Goal: Task Accomplishment & Management: Use online tool/utility

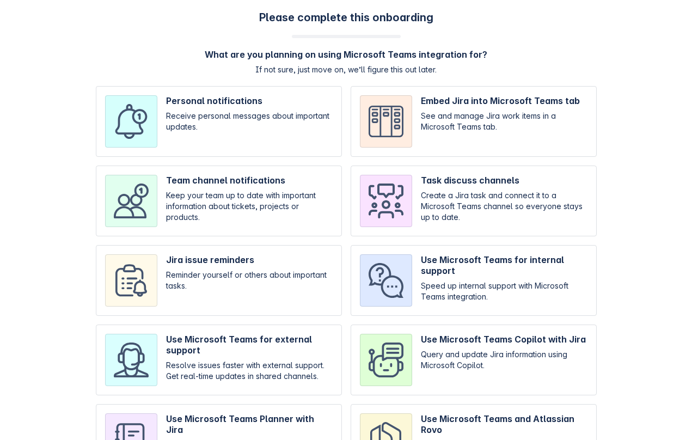
click at [297, 222] on input "checkbox" at bounding box center [219, 200] width 246 height 71
checkbox input "true"
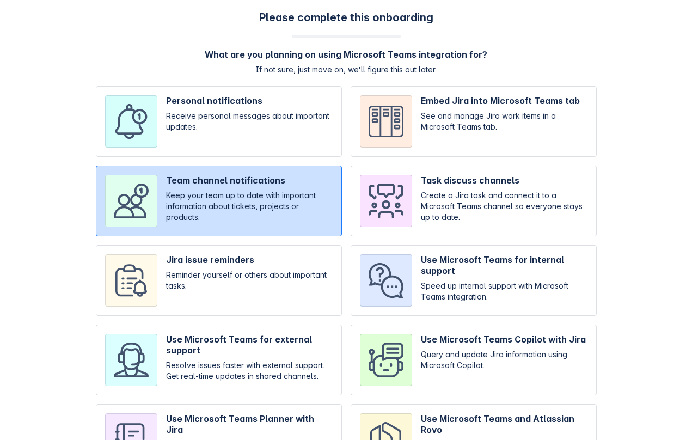
scroll to position [74, 0]
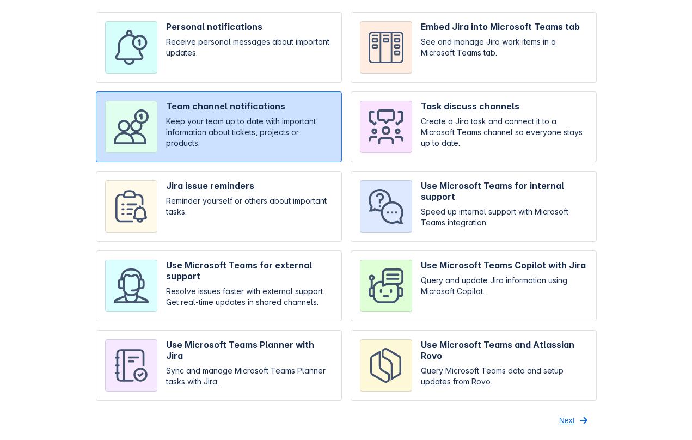
click at [568, 419] on span "Next" at bounding box center [567, 419] width 16 height 17
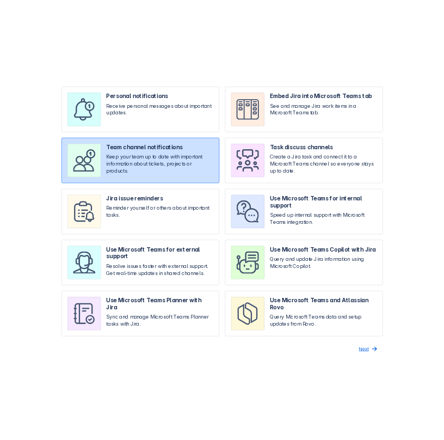
scroll to position [0, 0]
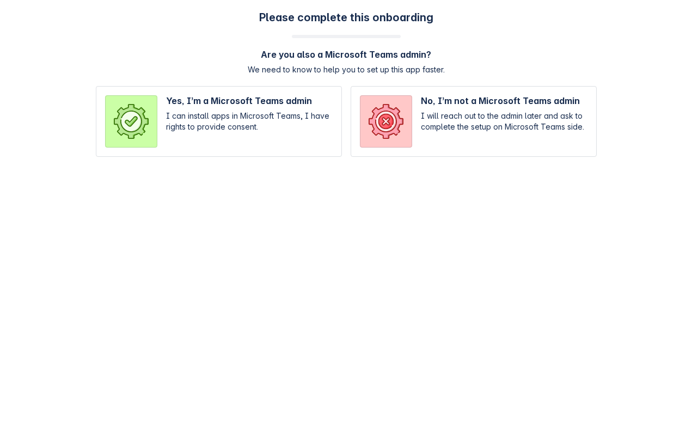
click at [303, 130] on input "radio" at bounding box center [219, 121] width 246 height 71
radio input "true"
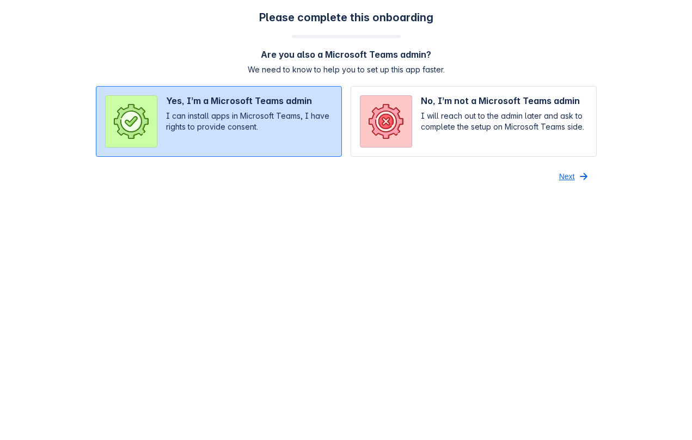
click at [568, 175] on span "Next" at bounding box center [567, 176] width 16 height 17
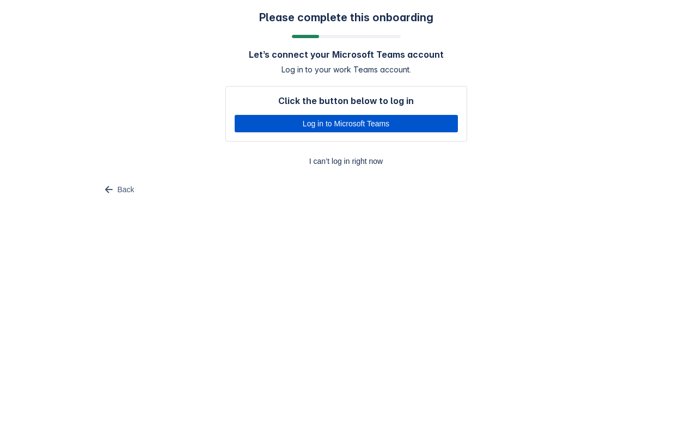
click at [416, 122] on span "Log in to Microsoft Teams" at bounding box center [346, 123] width 210 height 17
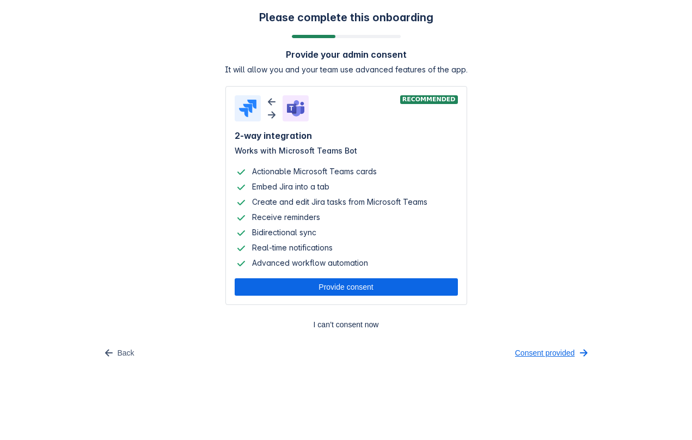
click at [545, 351] on span "Consent provided" at bounding box center [545, 352] width 60 height 17
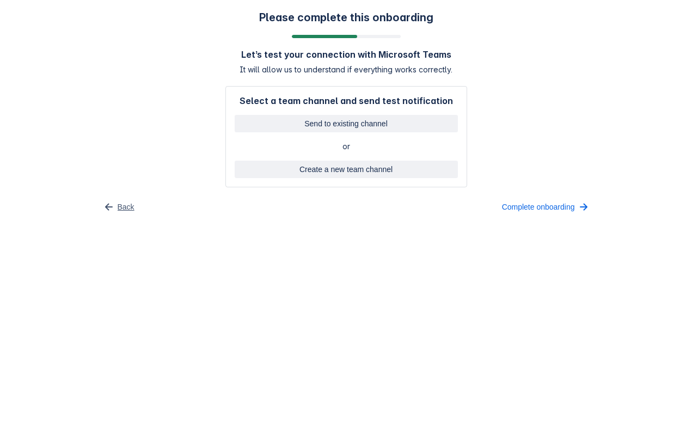
click at [118, 206] on span "Back" at bounding box center [126, 206] width 17 height 17
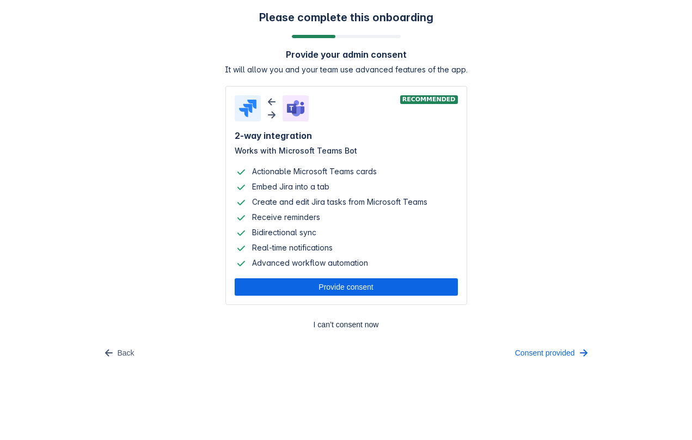
click at [444, 390] on body "Please complete this onboarding Provide your admin consent It will allow you an…" at bounding box center [346, 220] width 692 height 440
click at [534, 352] on span "Consent provided" at bounding box center [545, 352] width 60 height 17
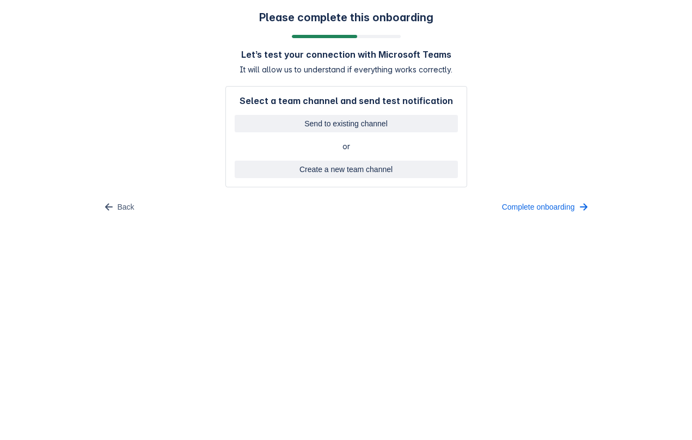
click at [266, 265] on body "Please complete this onboarding Let’s test your connection with Microsoft Teams…" at bounding box center [346, 220] width 692 height 440
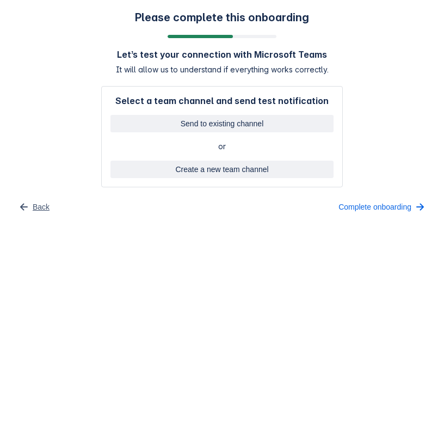
click at [29, 201] on span "button" at bounding box center [23, 206] width 13 height 13
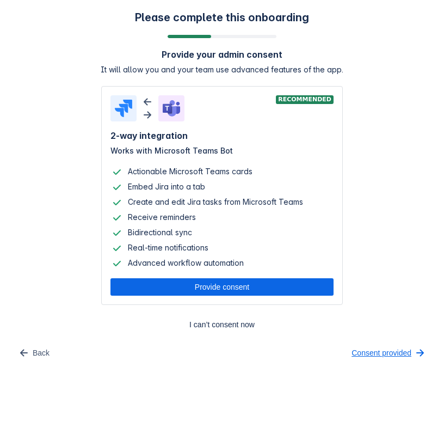
click at [386, 347] on span "Consent provided" at bounding box center [382, 352] width 60 height 17
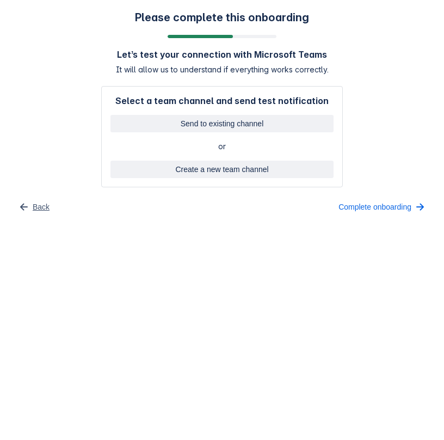
click at [39, 213] on span "Back" at bounding box center [41, 206] width 17 height 17
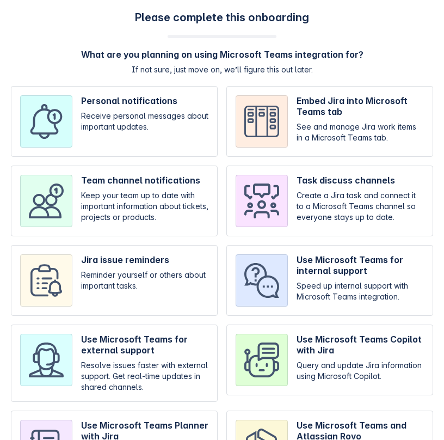
click at [271, 183] on input "checkbox" at bounding box center [329, 200] width 207 height 71
checkbox input "true"
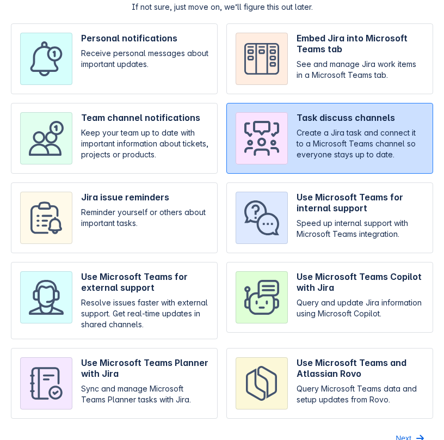
scroll to position [81, 0]
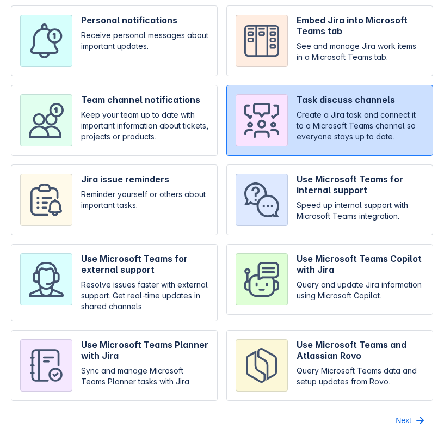
click at [401, 418] on span "Next" at bounding box center [404, 419] width 16 height 17
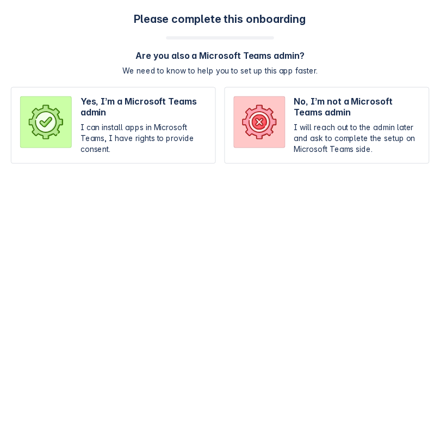
scroll to position [0, 0]
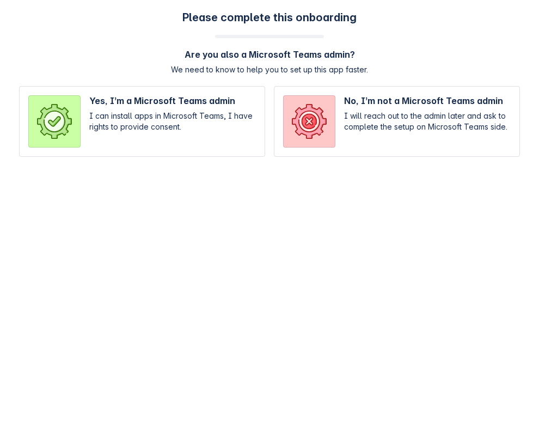
click at [159, 124] on input "radio" at bounding box center [142, 121] width 246 height 71
radio input "true"
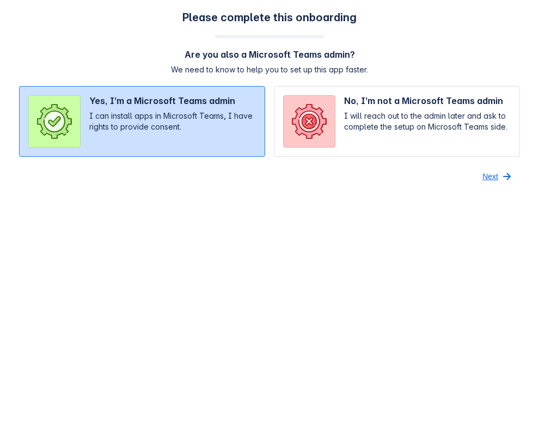
click at [444, 176] on span "Next" at bounding box center [490, 176] width 16 height 17
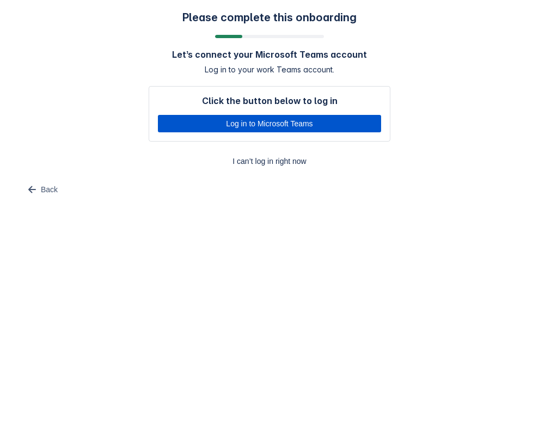
click at [311, 124] on span "Log in to Microsoft Teams" at bounding box center [269, 123] width 210 height 17
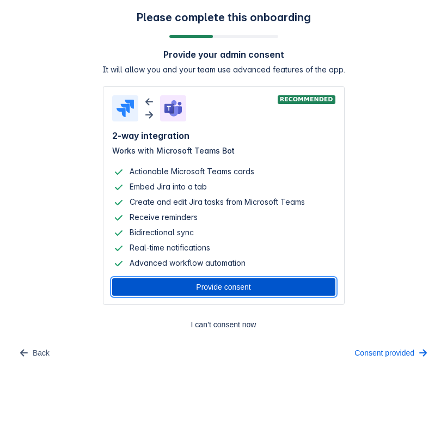
click at [265, 289] on span "Provide consent" at bounding box center [224, 286] width 210 height 17
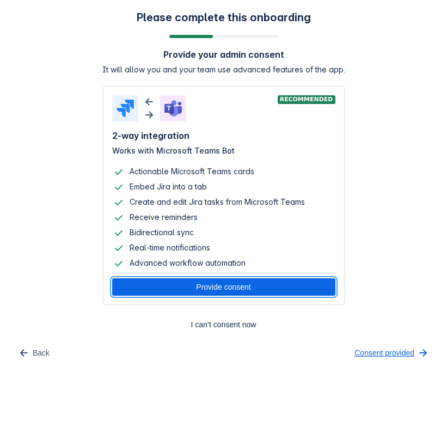
click at [370, 349] on span "Consent provided" at bounding box center [384, 352] width 60 height 17
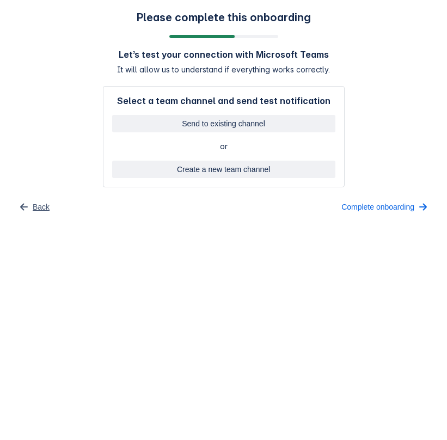
click at [39, 206] on span "Back" at bounding box center [41, 206] width 17 height 17
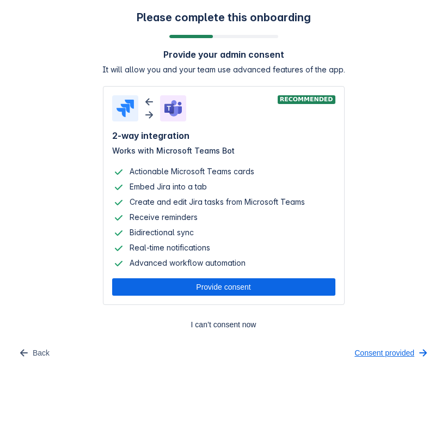
click at [381, 354] on span "Consent provided" at bounding box center [384, 352] width 60 height 17
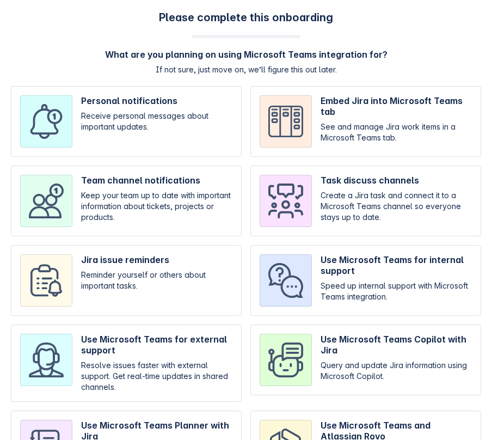
click at [321, 184] on input "checkbox" at bounding box center [365, 200] width 231 height 71
checkbox input "true"
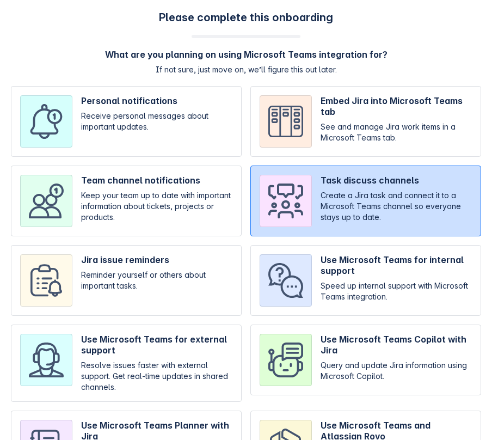
scroll to position [81, 0]
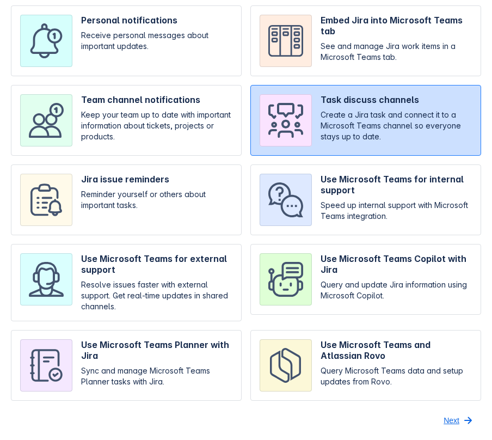
click at [440, 419] on span "Next" at bounding box center [452, 419] width 16 height 17
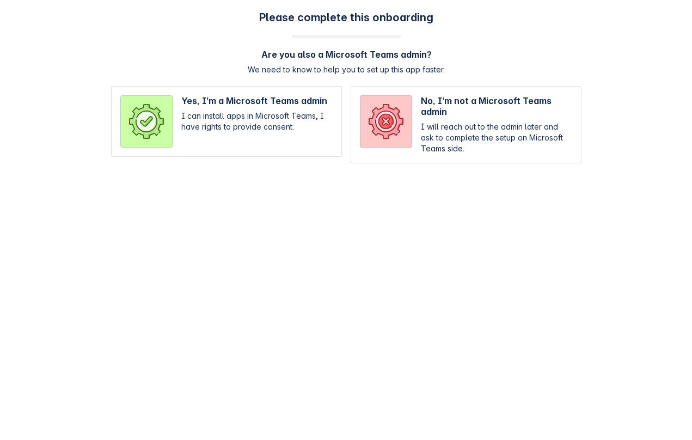
scroll to position [0, 0]
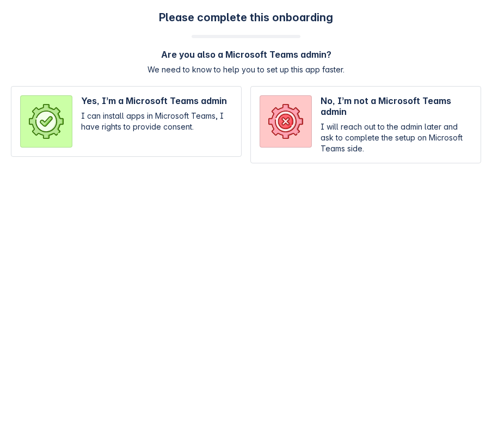
click at [128, 136] on input "radio" at bounding box center [126, 124] width 231 height 77
radio input "true"
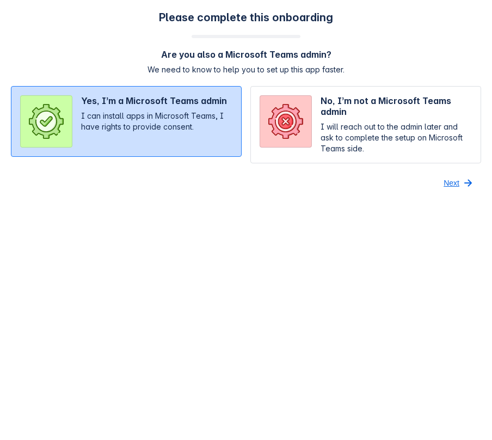
click at [440, 185] on span "Next" at bounding box center [452, 182] width 16 height 17
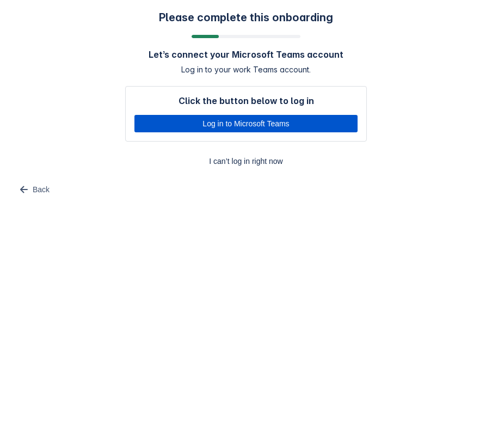
click at [314, 131] on span "Log in to Microsoft Teams" at bounding box center [246, 123] width 210 height 17
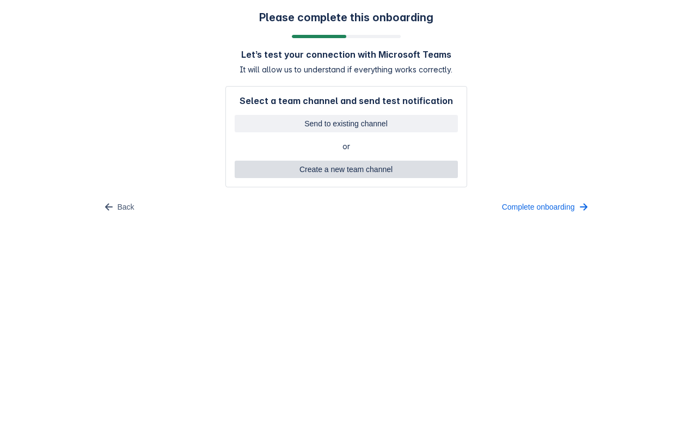
click at [372, 169] on span "Create a new team channel" at bounding box center [346, 169] width 210 height 17
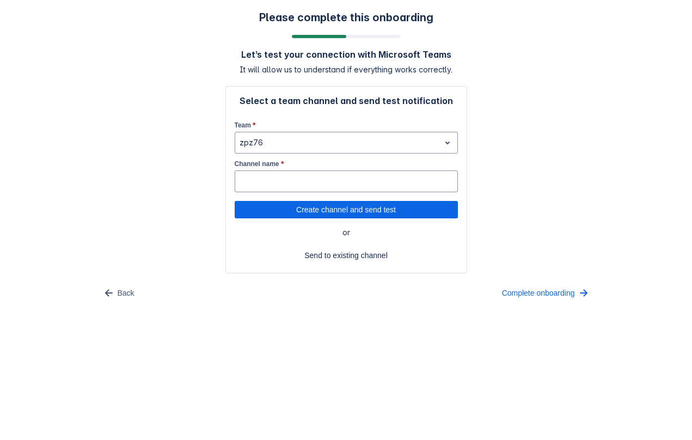
click at [378, 157] on div "Team * zpz76 Channel name * Create channel and send test" at bounding box center [346, 166] width 223 height 103
click at [371, 145] on div at bounding box center [337, 142] width 196 height 13
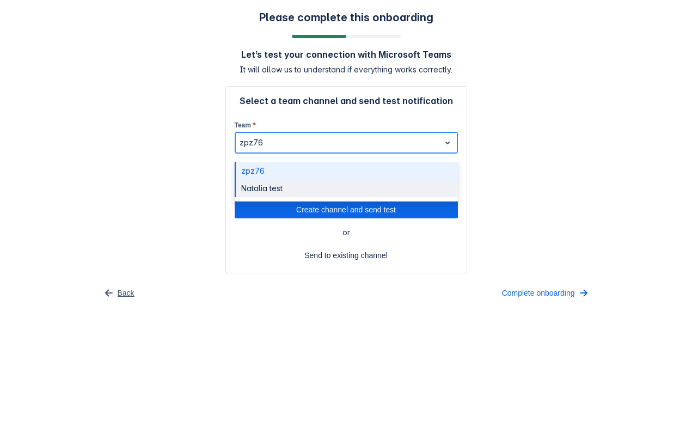
click at [121, 287] on span "Back" at bounding box center [126, 292] width 17 height 17
